Goal: Find specific fact: Find specific fact

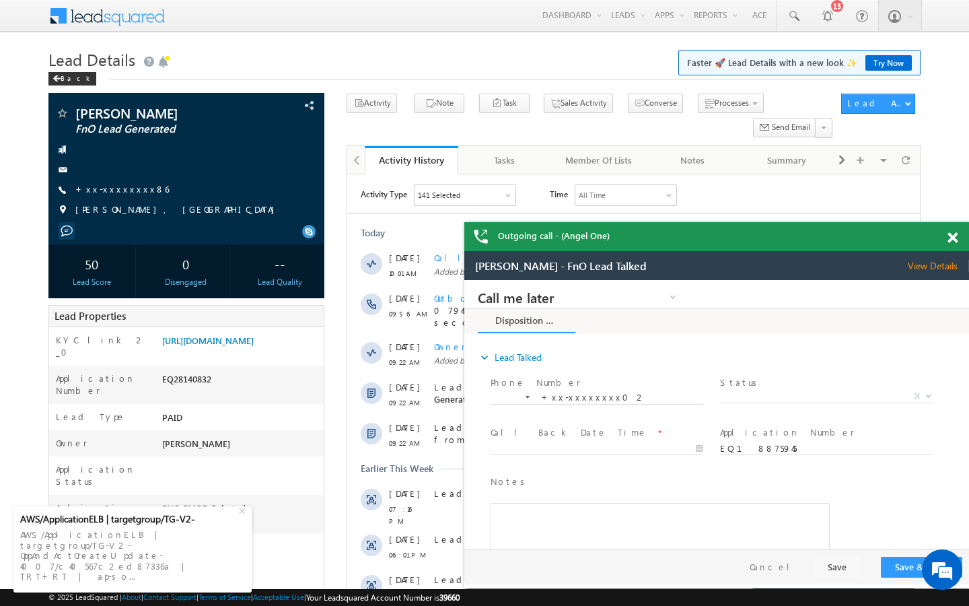
click at [339, 443] on div "[PERSON_NAME] FnO Lead Generated" at bounding box center [484, 617] width 872 height 1046
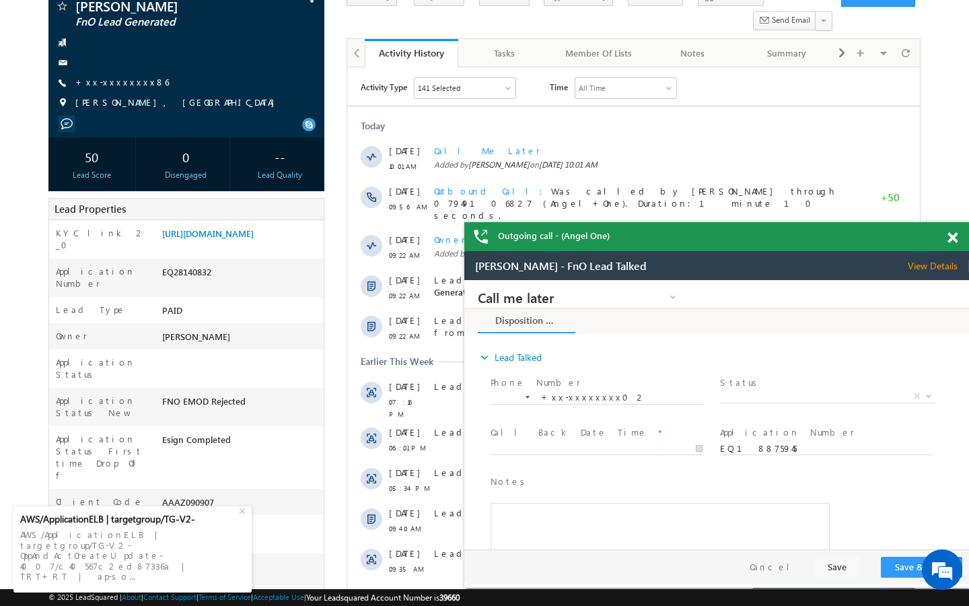
scroll to position [108, 0]
drag, startPoint x: 165, startPoint y: 462, endPoint x: 224, endPoint y: 468, distance: 59.5
click at [0, 0] on div "AAAZ090907" at bounding box center [0, 0] width 0 height 0
copy div "AAAZ090907"
